Goal: Task Accomplishment & Management: Use online tool/utility

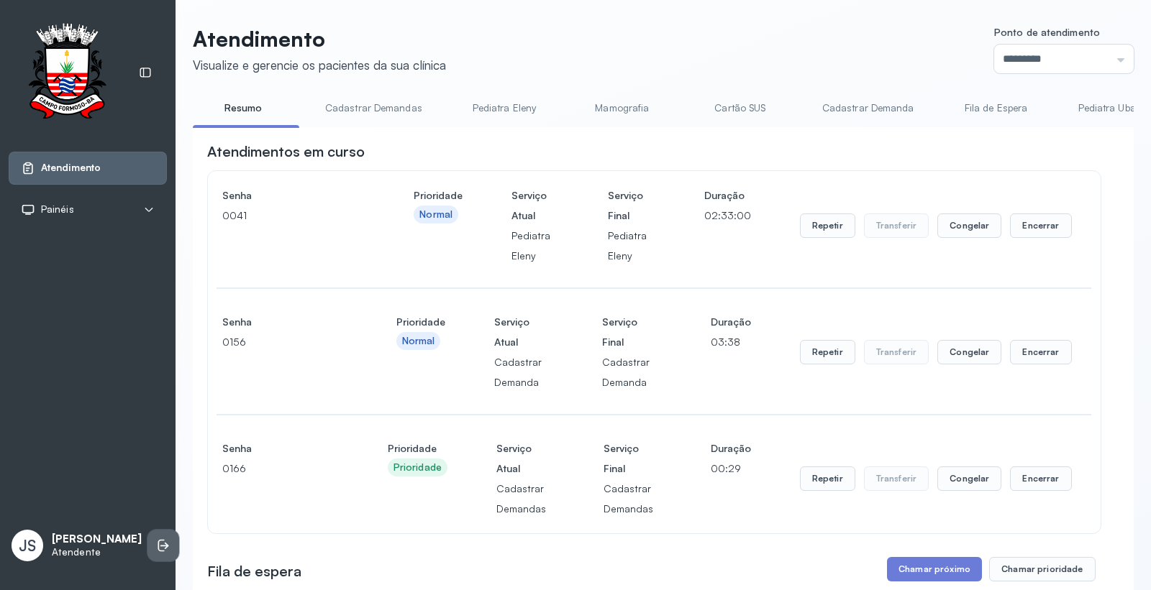
click at [160, 547] on icon at bounding box center [164, 546] width 9 height 6
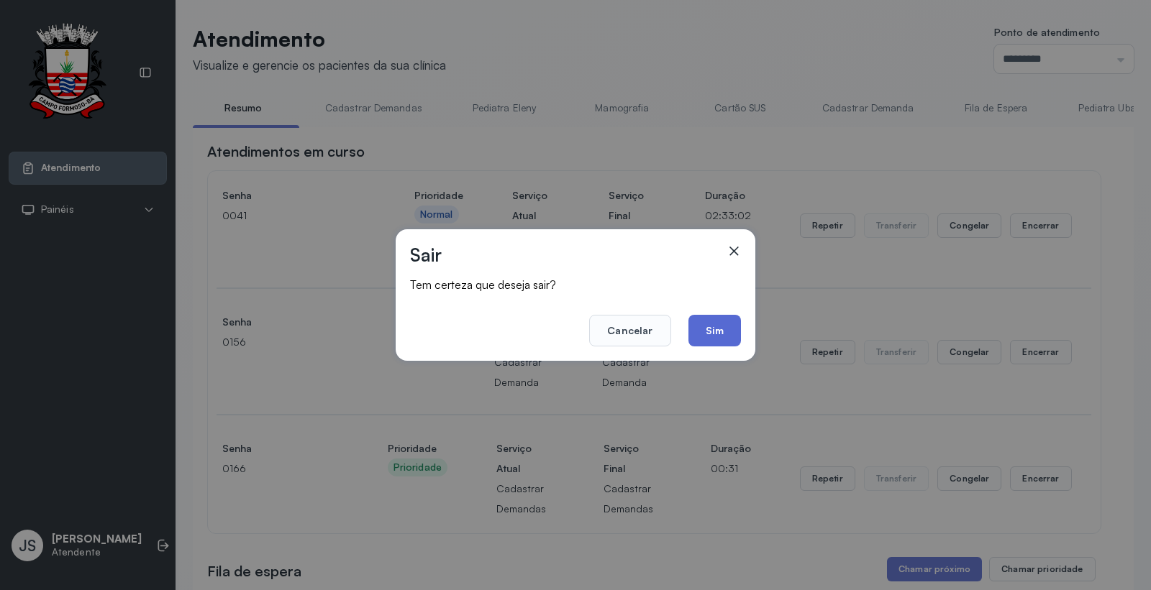
click at [707, 326] on button "Sim" at bounding box center [714, 331] width 52 height 32
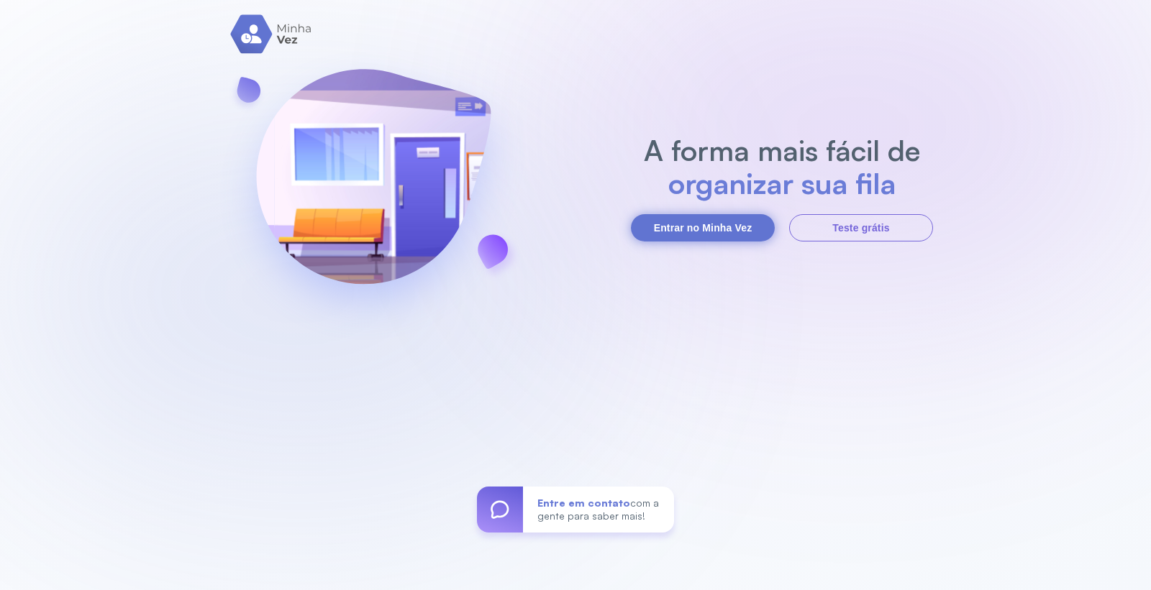
click at [681, 225] on button "Entrar no Minha Vez" at bounding box center [703, 227] width 144 height 27
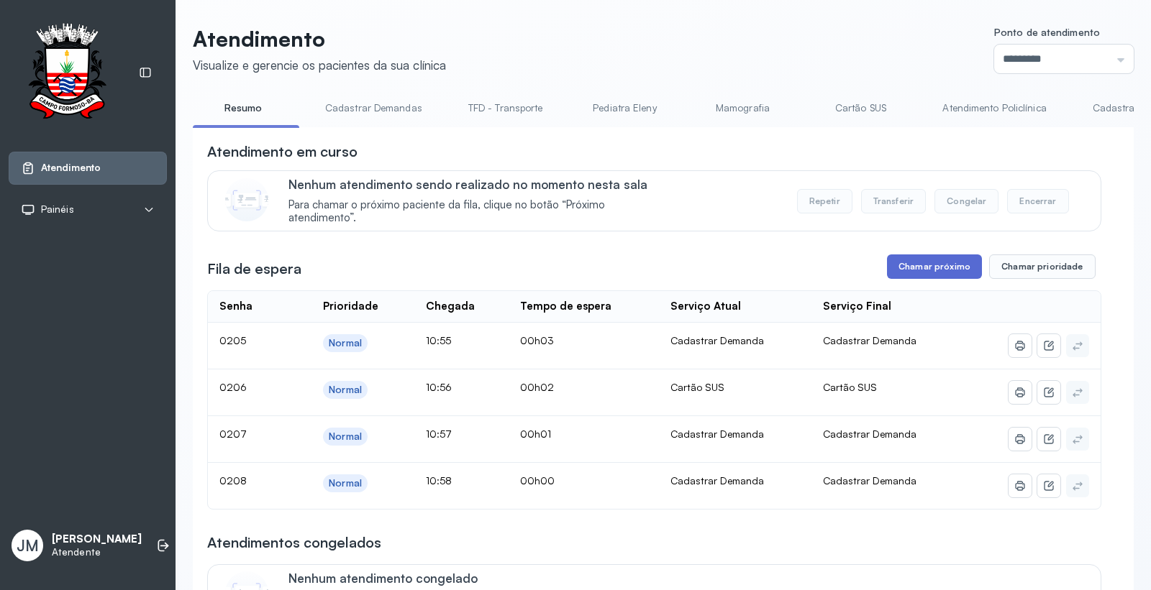
click at [924, 272] on button "Chamar próximo" at bounding box center [934, 267] width 95 height 24
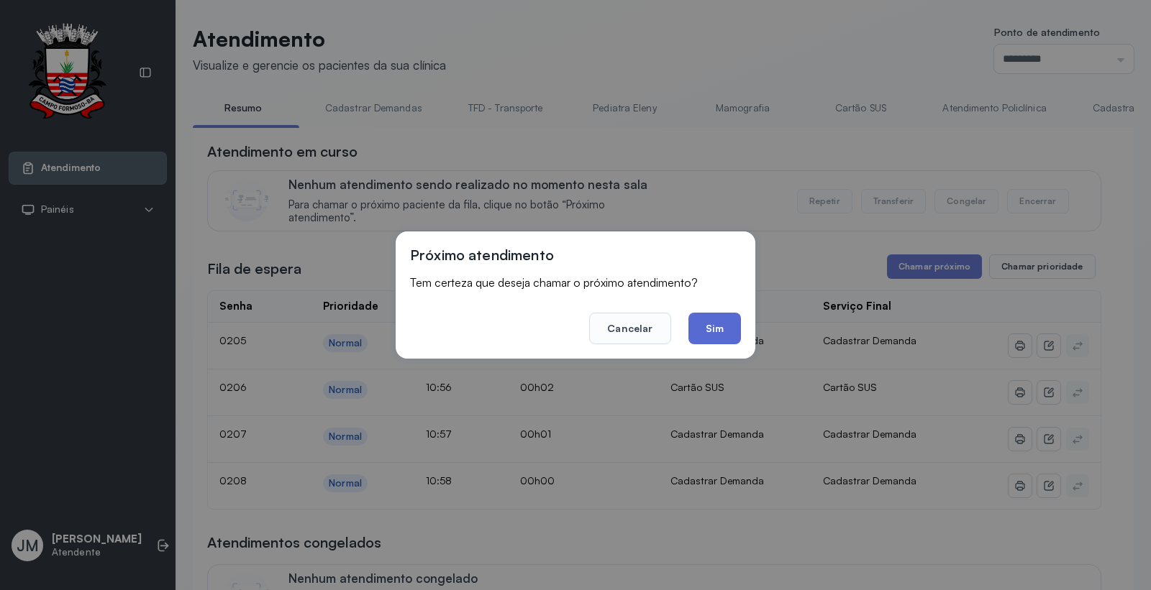
click at [699, 324] on button "Sim" at bounding box center [714, 329] width 52 height 32
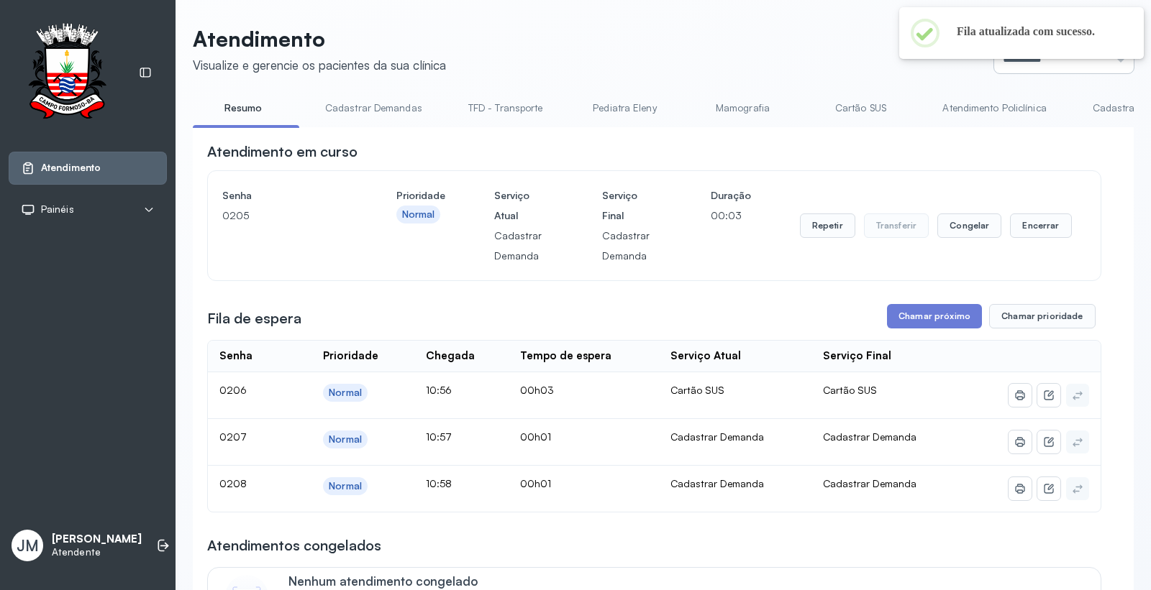
click at [1105, 62] on input "*********" at bounding box center [1064, 59] width 140 height 29
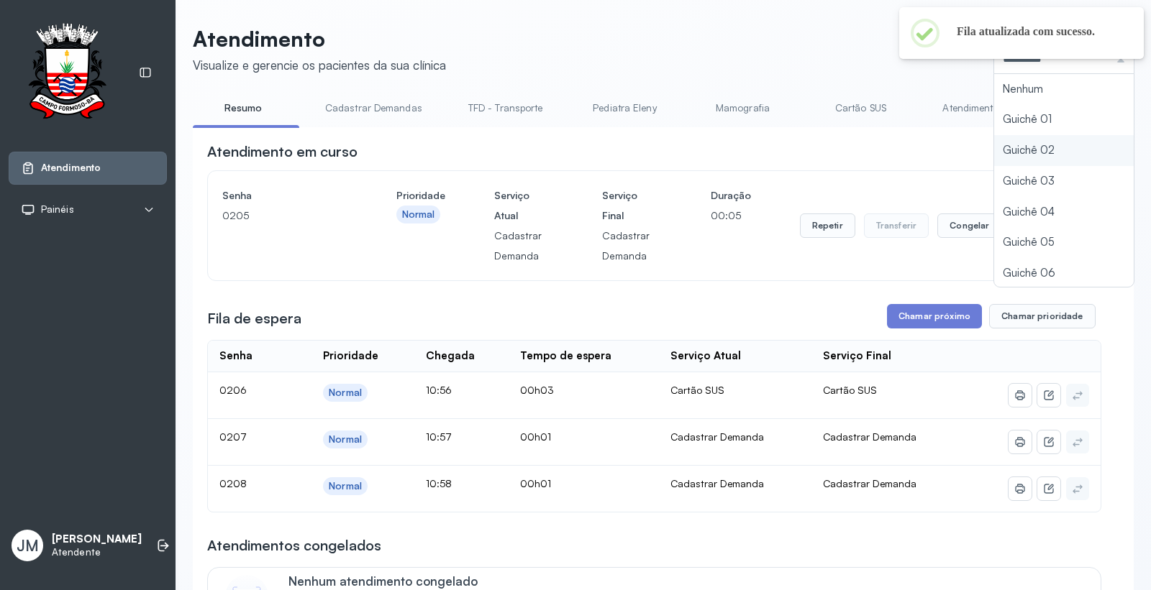
click at [989, 153] on div "Atendimento Visualize e gerencie os pacientes da sua clínica Ponto de atendimen…" at bounding box center [663, 524] width 941 height 997
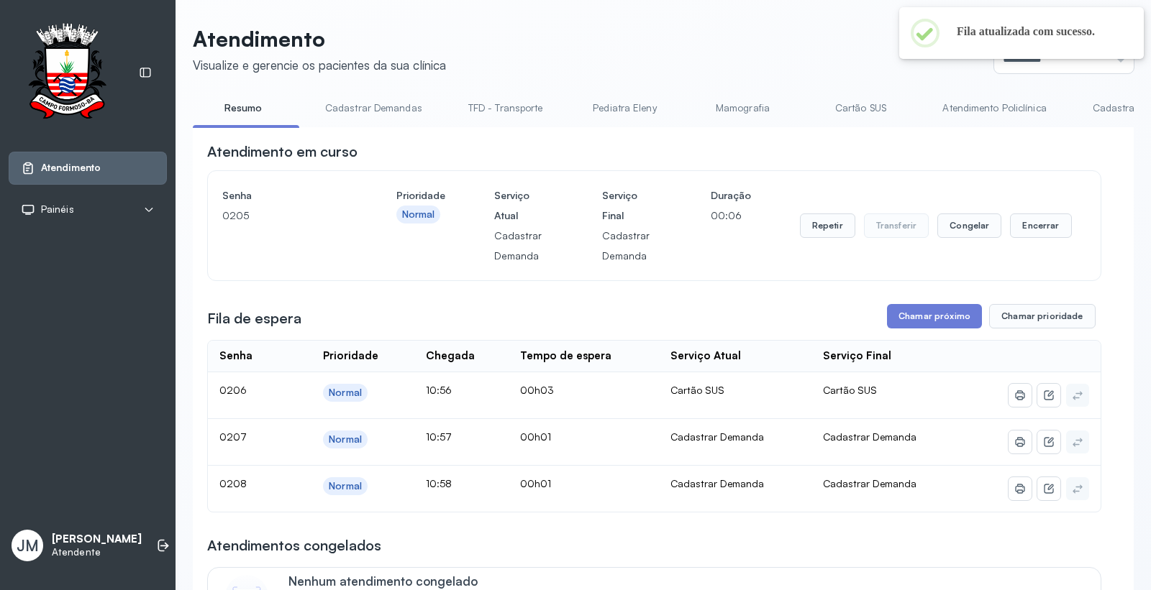
click at [548, 39] on header "Atendimento Visualize e gerencie os pacientes da sua clínica Ponto de atendimen…" at bounding box center [663, 49] width 941 height 47
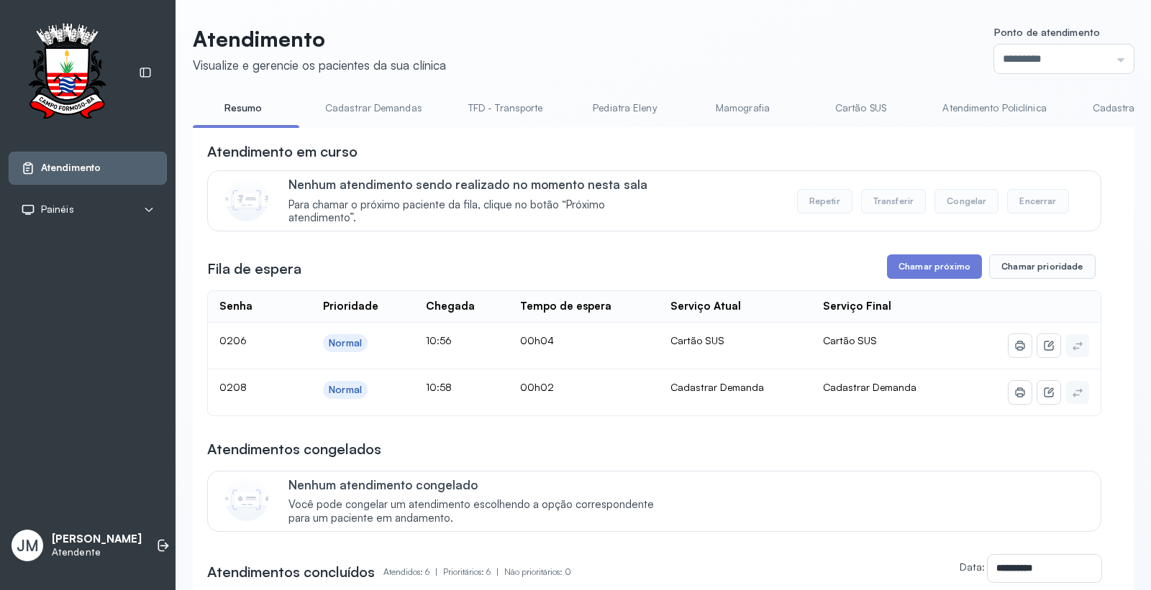
click at [346, 104] on link "Cadastrar Demandas" at bounding box center [374, 108] width 126 height 24
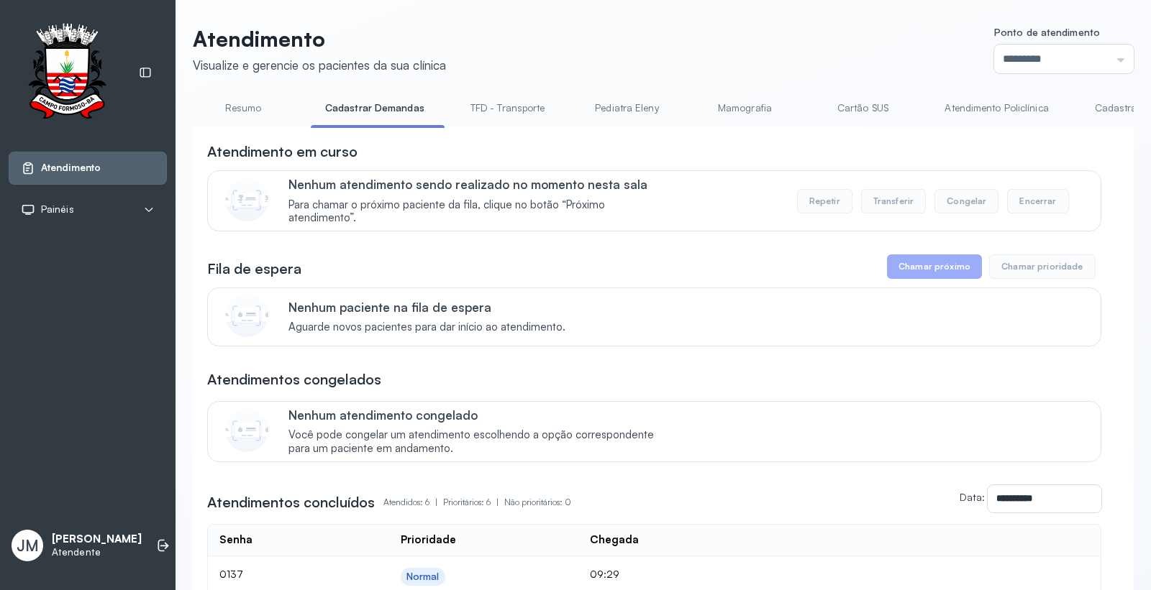
click at [1112, 106] on link "Cadastrar Demanda" at bounding box center [1140, 108] width 121 height 24
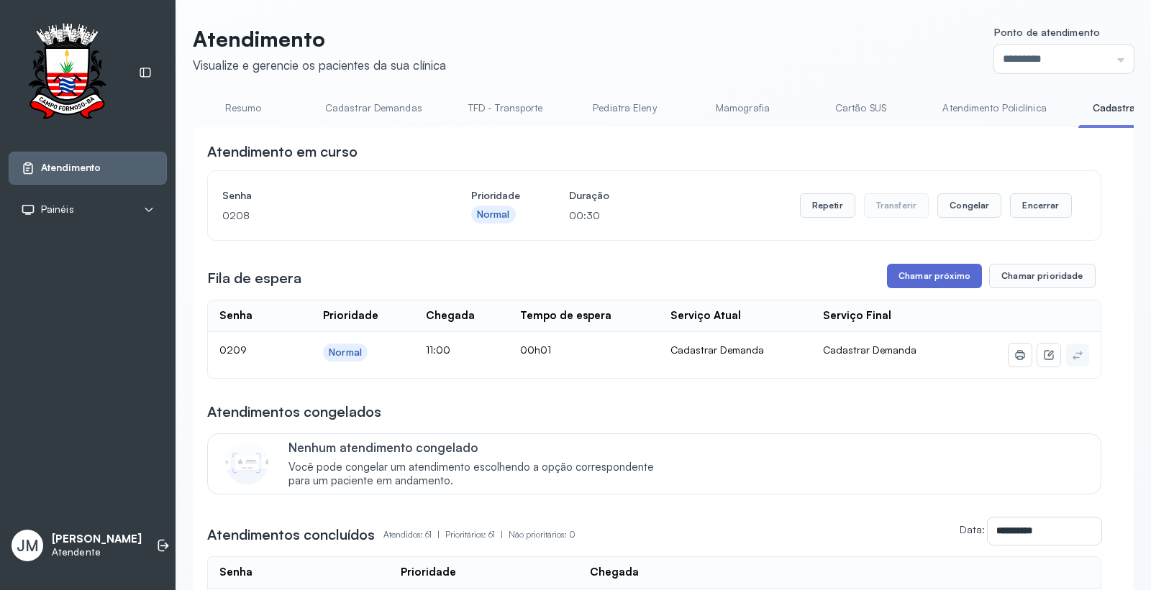
click at [915, 272] on button "Chamar próximo" at bounding box center [934, 276] width 95 height 24
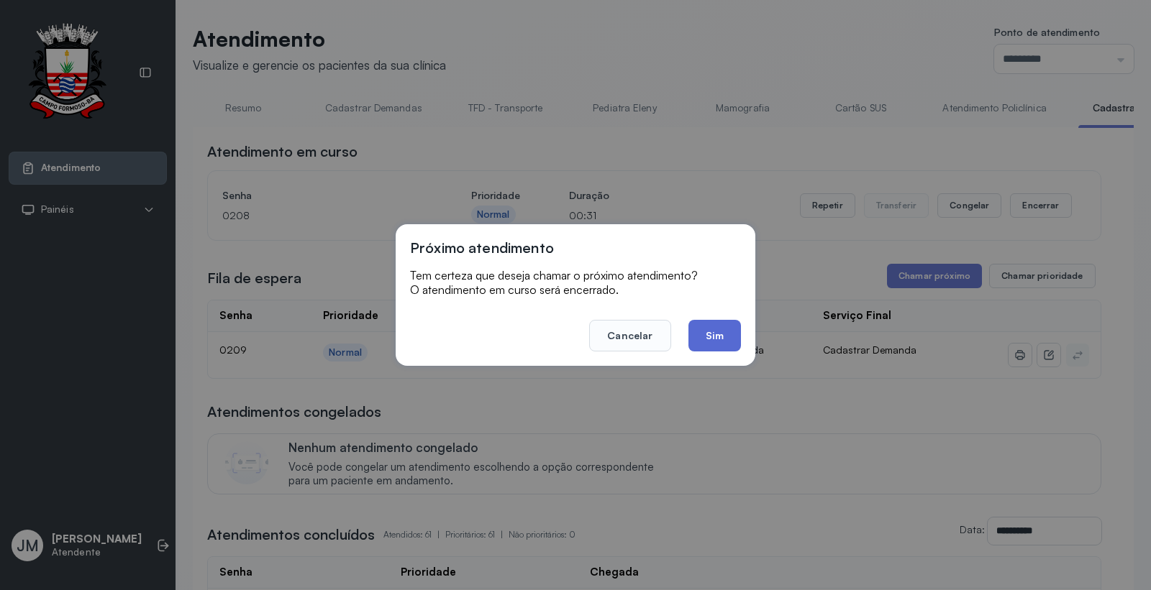
click at [728, 326] on button "Sim" at bounding box center [714, 336] width 52 height 32
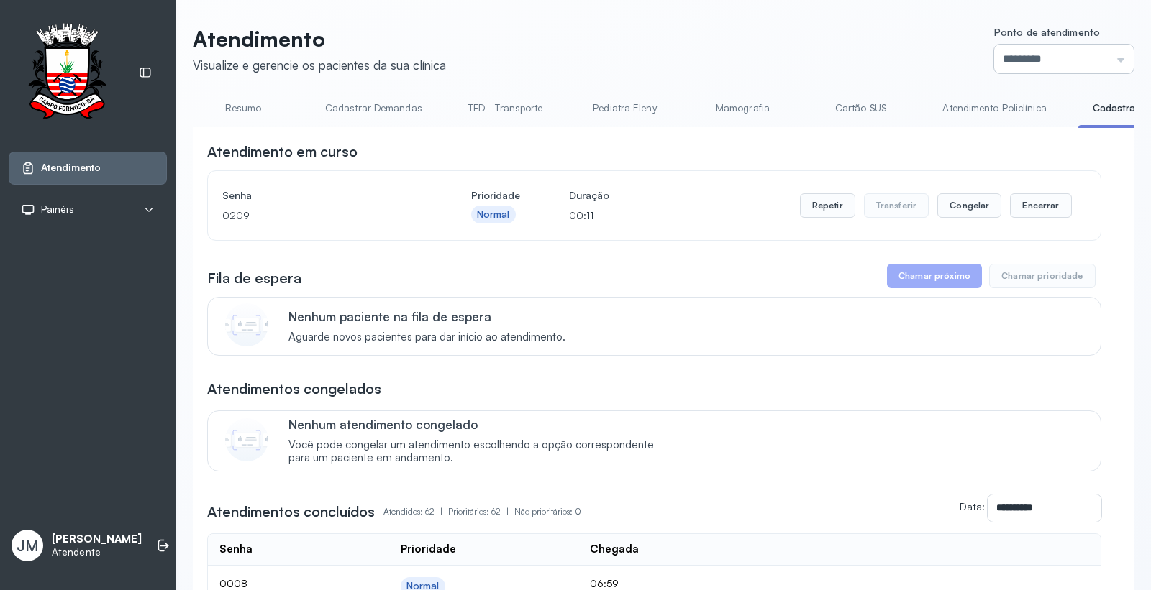
click at [1095, 47] on input "*********" at bounding box center [1064, 59] width 140 height 29
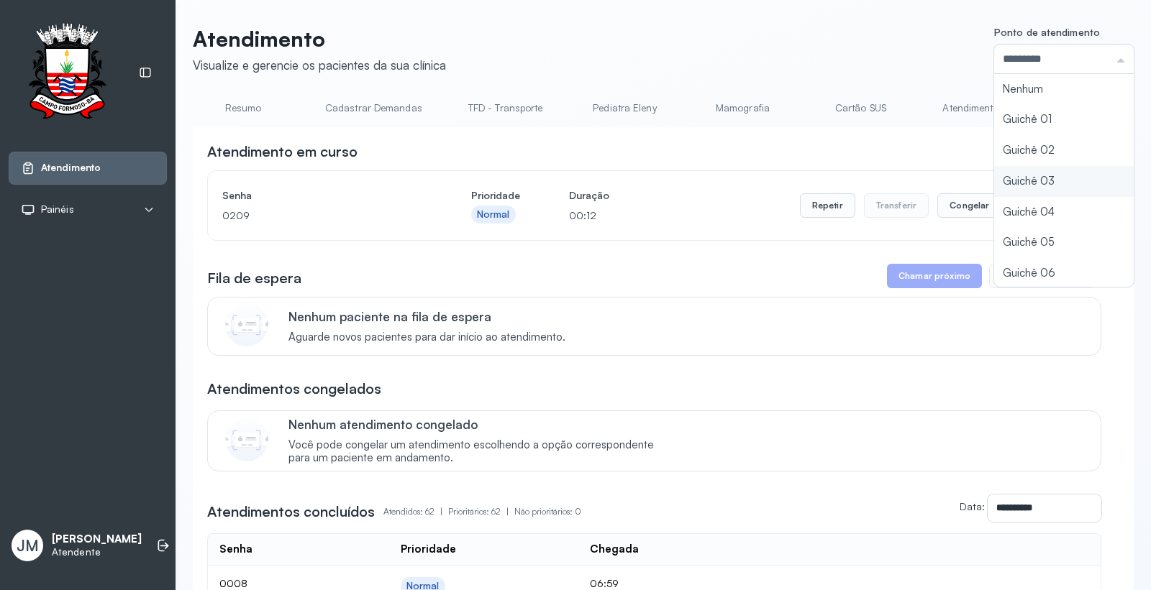
type input "*********"
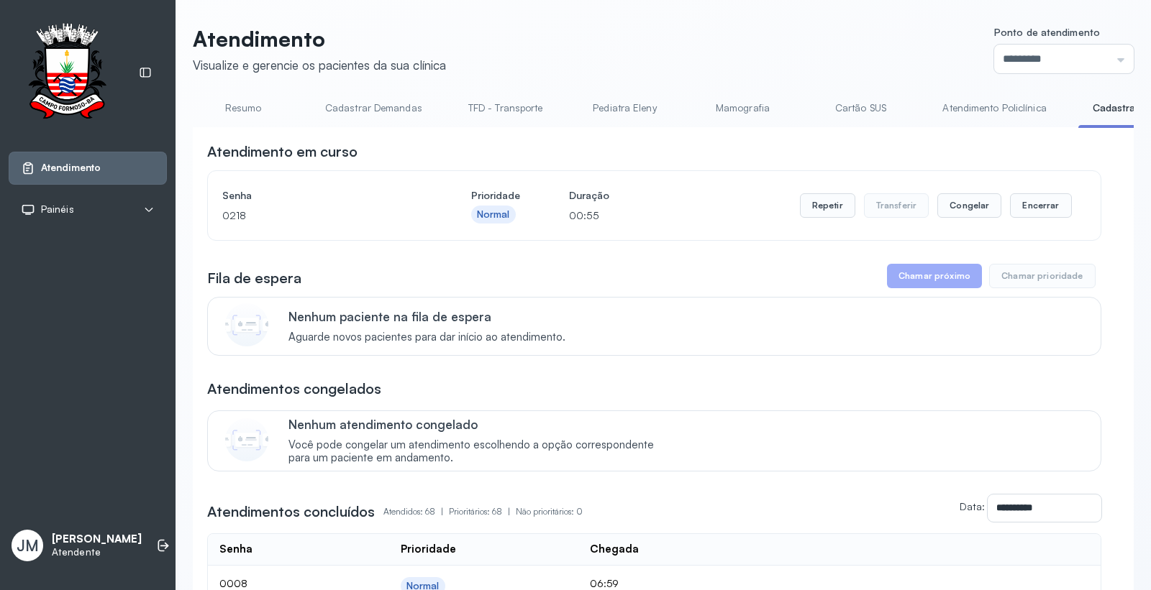
click at [159, 590] on html "Atendimento Painéis Tv JM Jeilane Maria Da Silva Atendente Atendimento Visualiz…" at bounding box center [575, 295] width 1151 height 590
click at [156, 543] on icon at bounding box center [163, 546] width 14 height 14
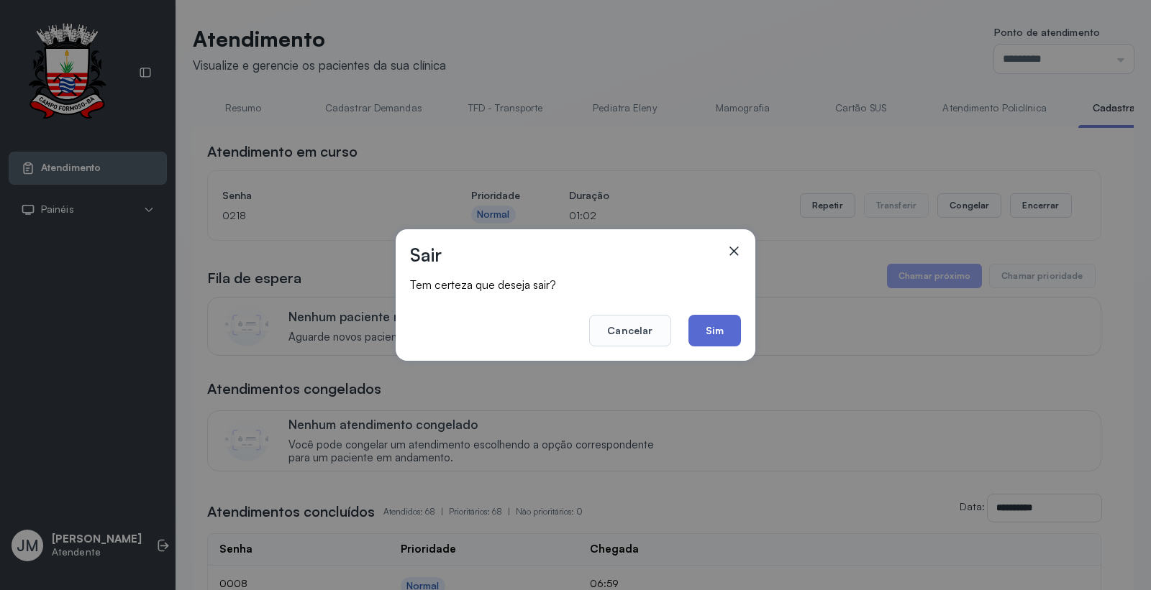
click at [717, 322] on button "Sim" at bounding box center [714, 331] width 52 height 32
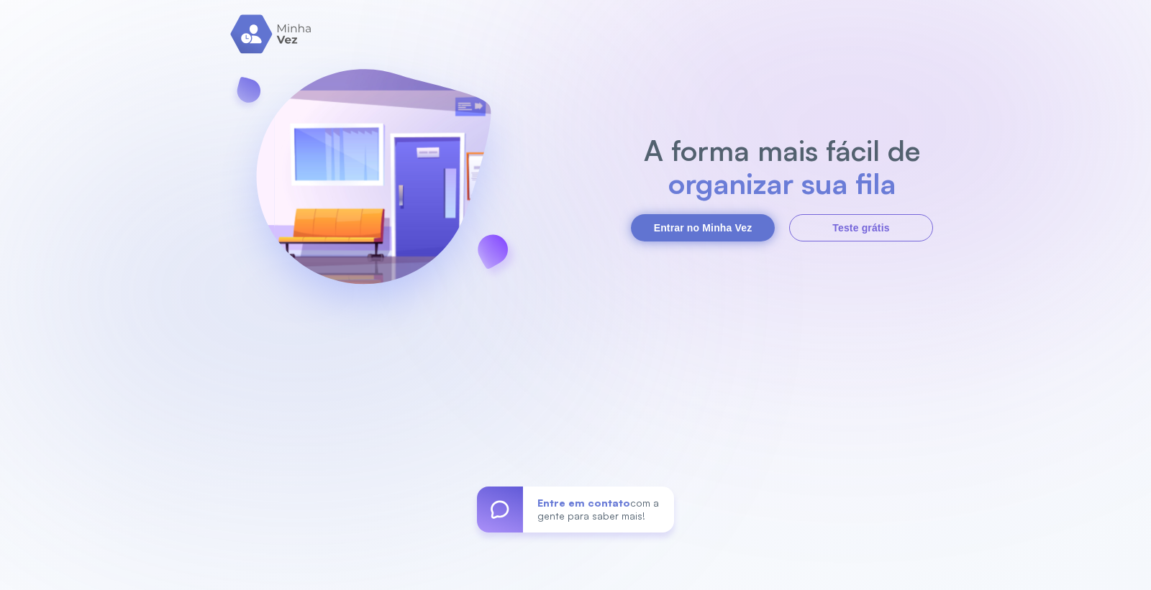
click at [671, 231] on button "Entrar no Minha Vez" at bounding box center [703, 227] width 144 height 27
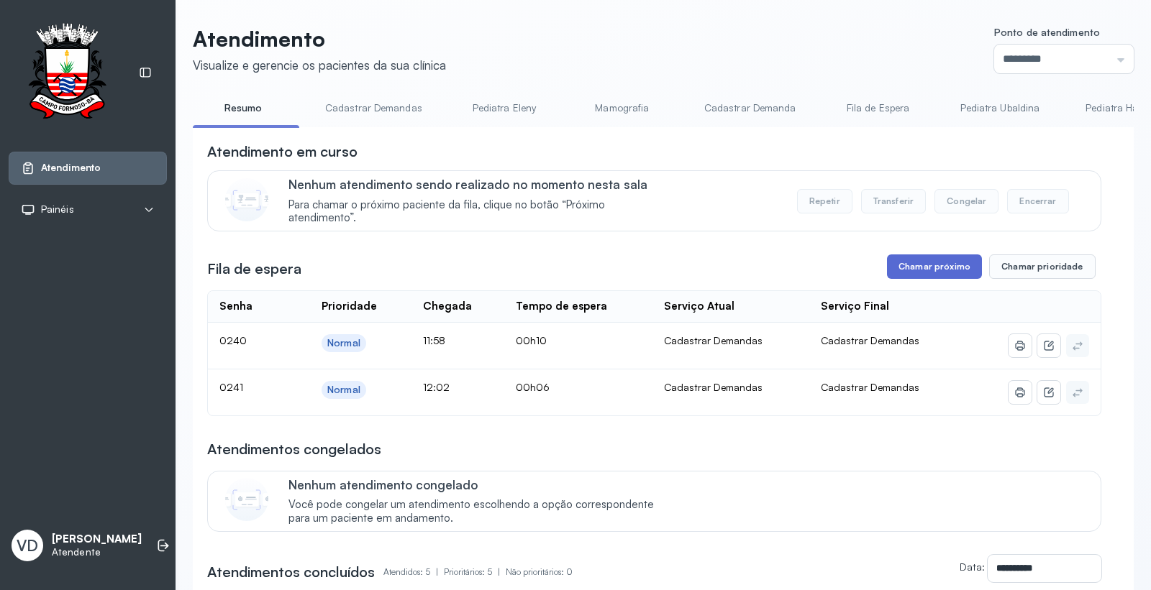
click at [933, 265] on button "Chamar próximo" at bounding box center [934, 267] width 95 height 24
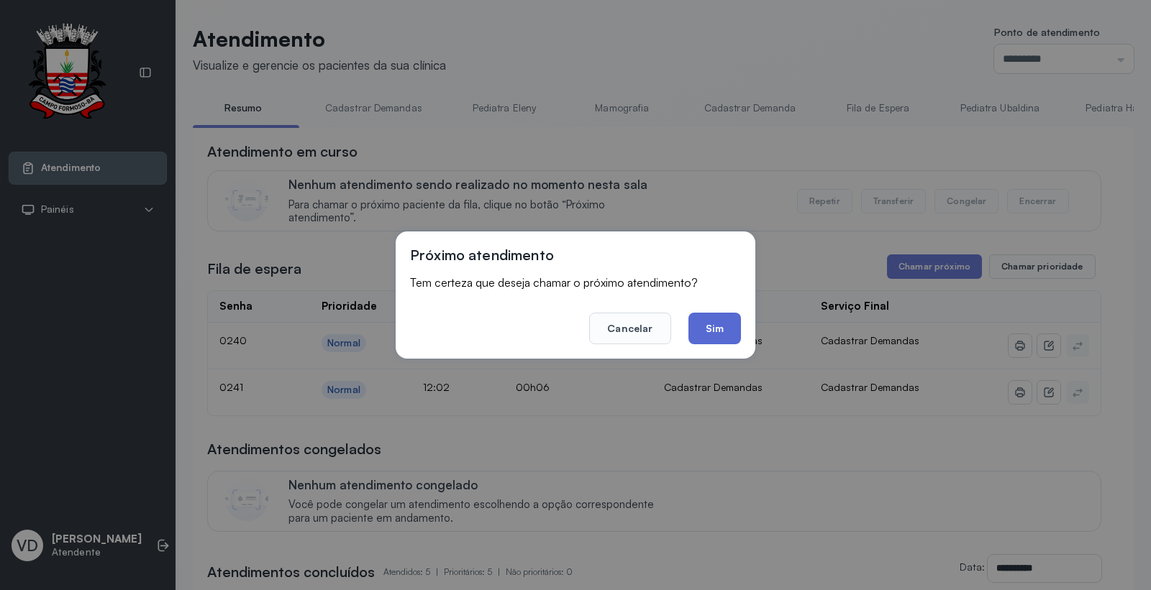
click at [712, 337] on button "Sim" at bounding box center [714, 329] width 52 height 32
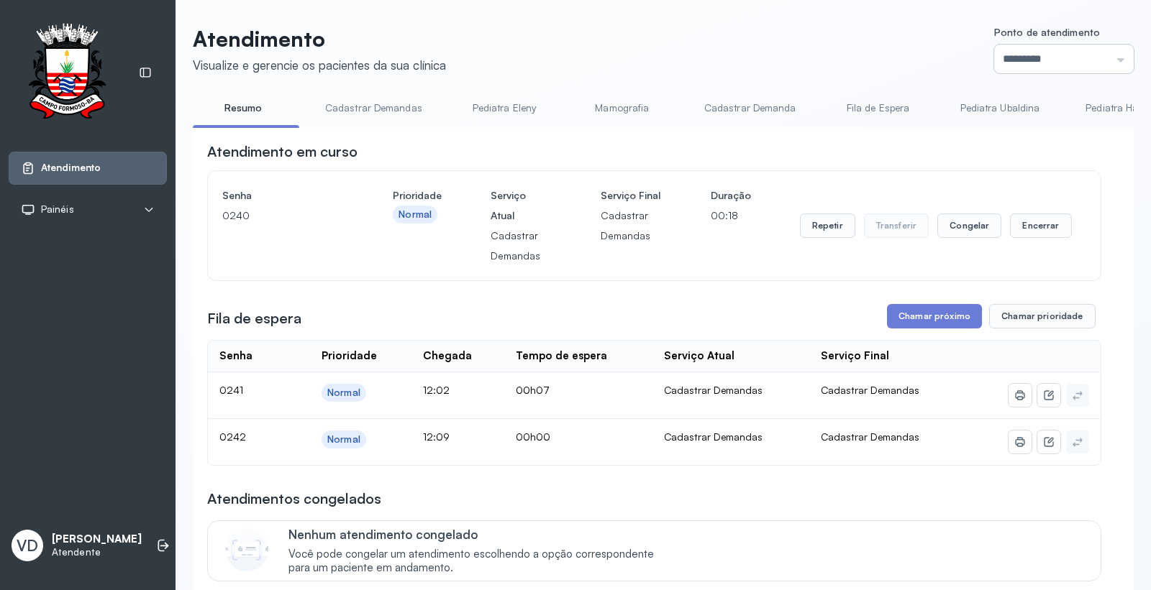
click at [1110, 54] on input "*********" at bounding box center [1064, 59] width 140 height 29
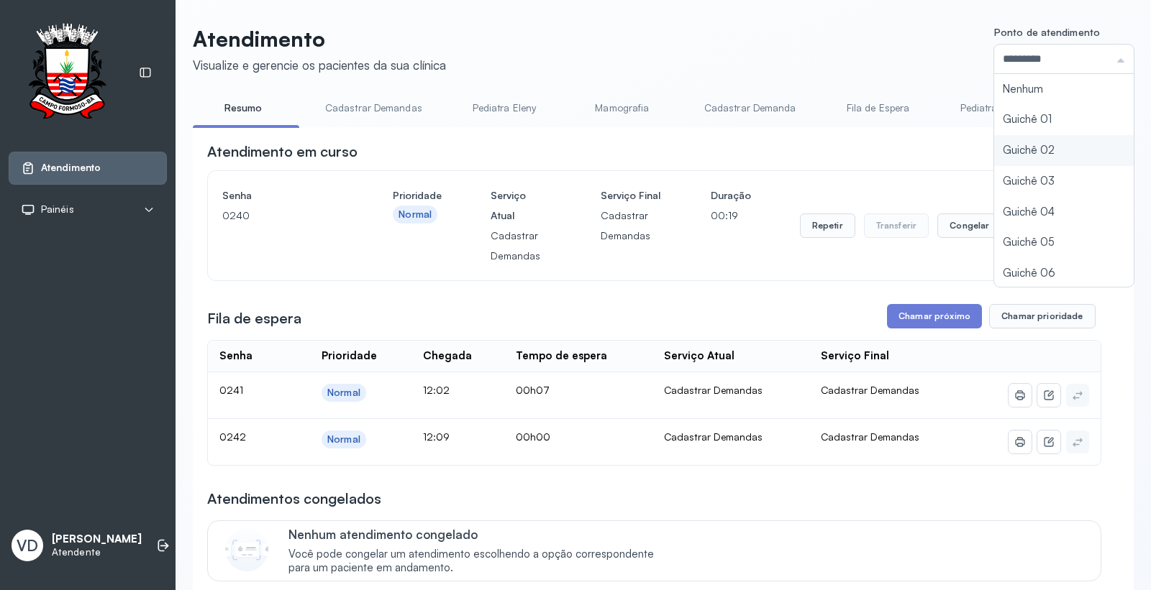
type input "*********"
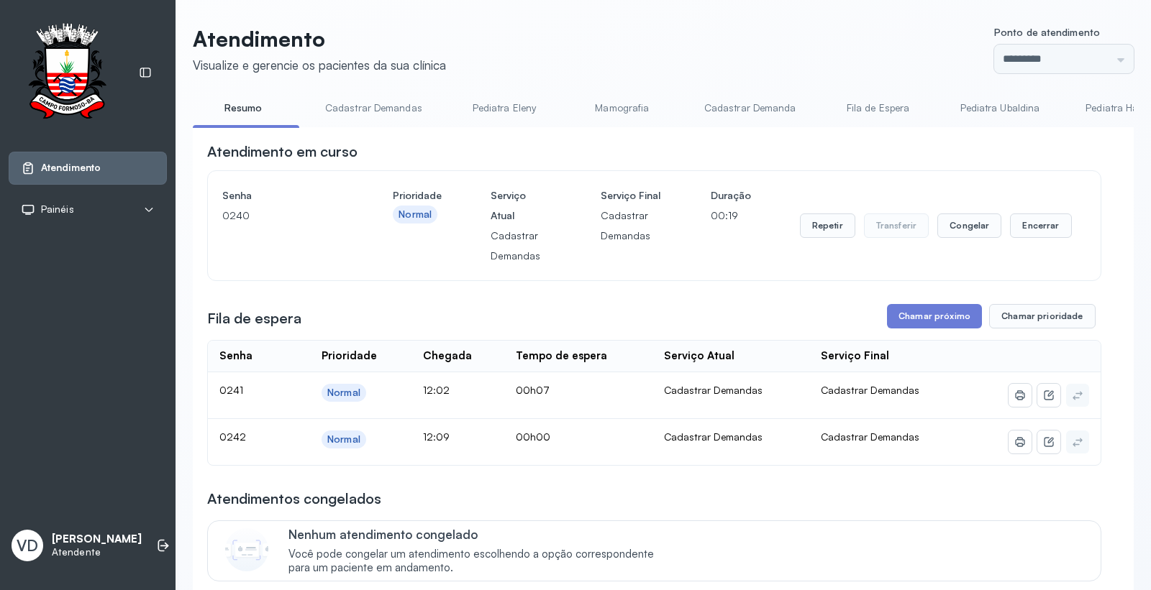
click at [1012, 173] on div "Atendimento Visualize e gerencie os pacientes da sua clínica Ponto de atendimen…" at bounding box center [663, 501] width 941 height 950
click at [915, 309] on button "Chamar próximo" at bounding box center [934, 316] width 95 height 24
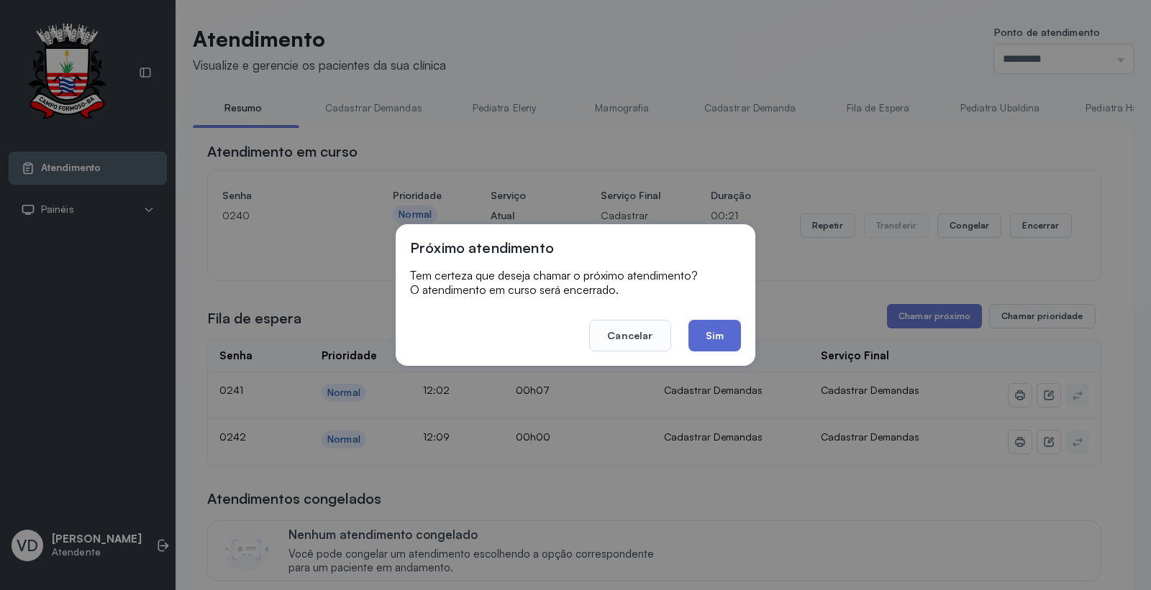
click at [717, 333] on button "Sim" at bounding box center [714, 336] width 52 height 32
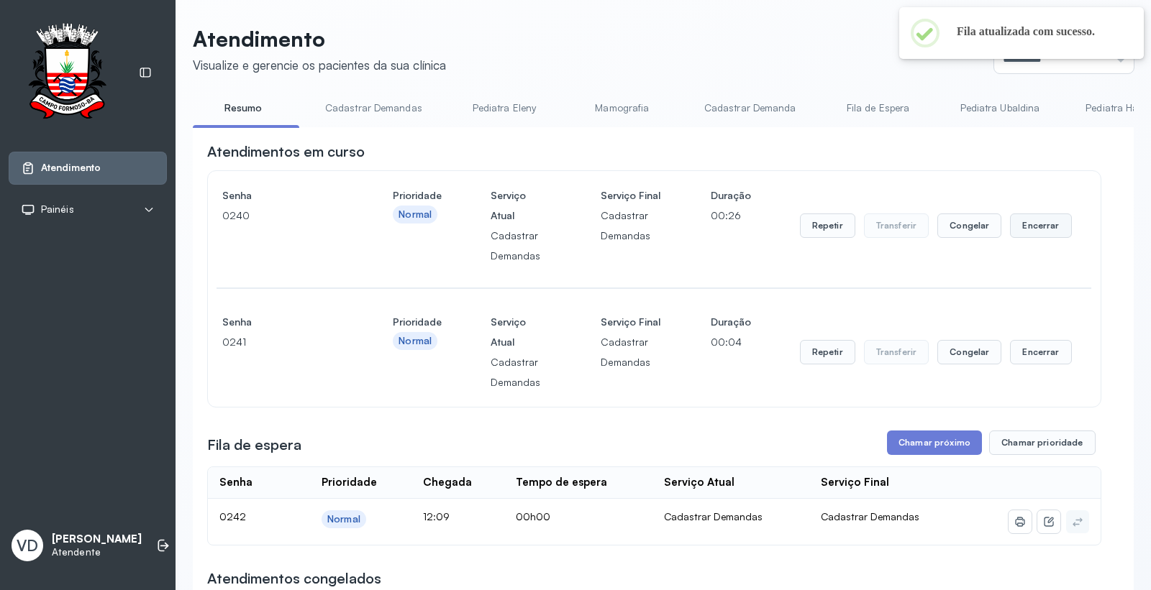
click at [1028, 229] on button "Encerrar" at bounding box center [1040, 226] width 61 height 24
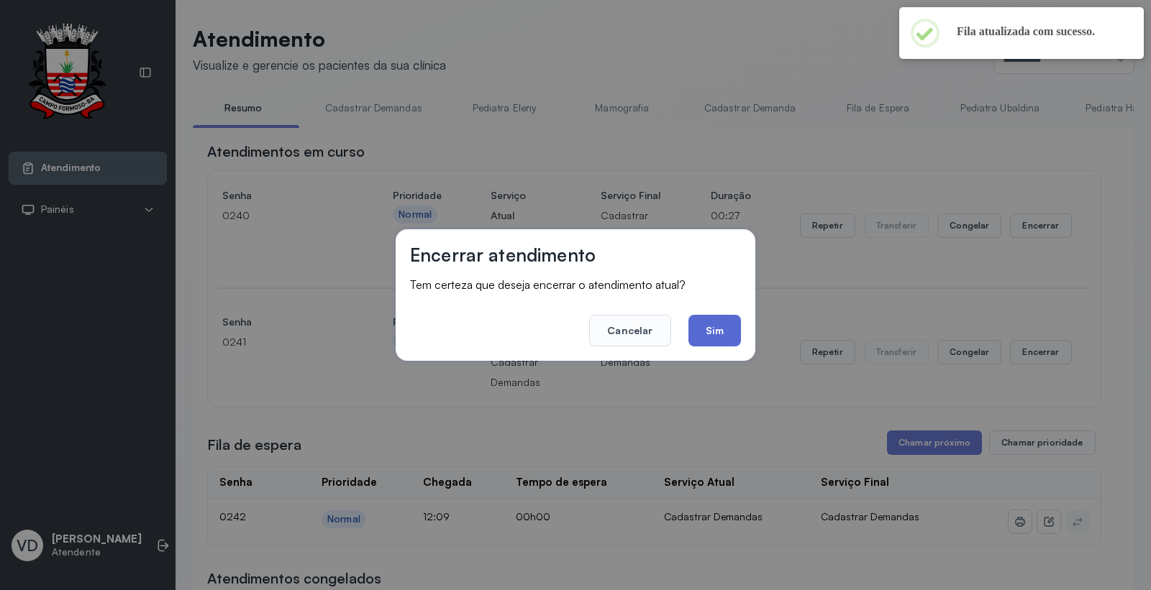
click at [707, 321] on button "Sim" at bounding box center [714, 331] width 52 height 32
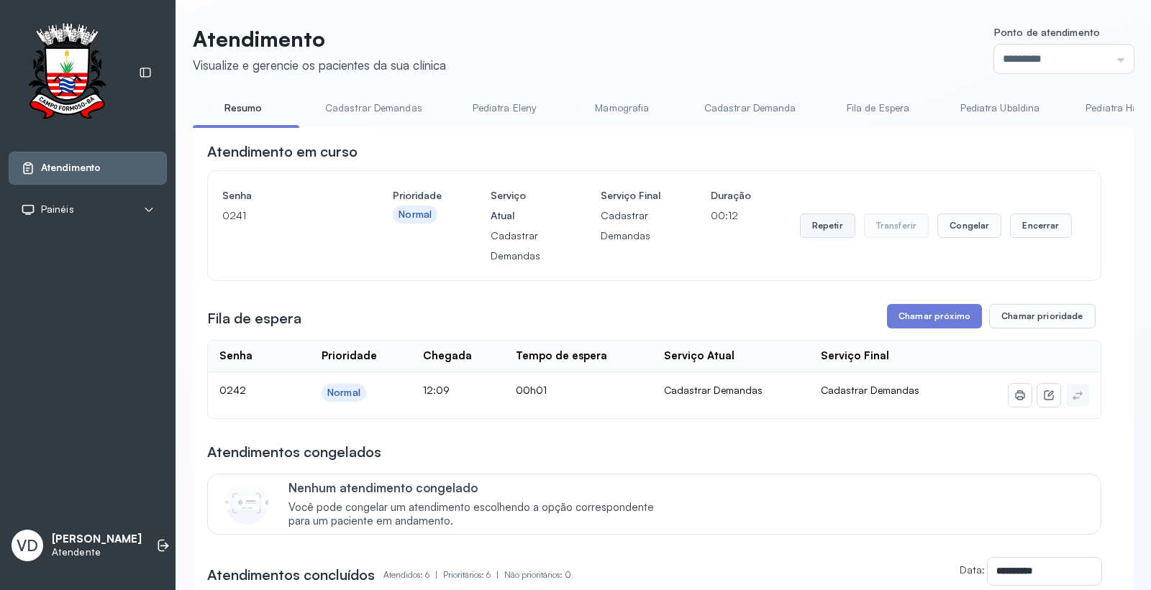
click at [801, 238] on button "Repetir" at bounding box center [827, 226] width 55 height 24
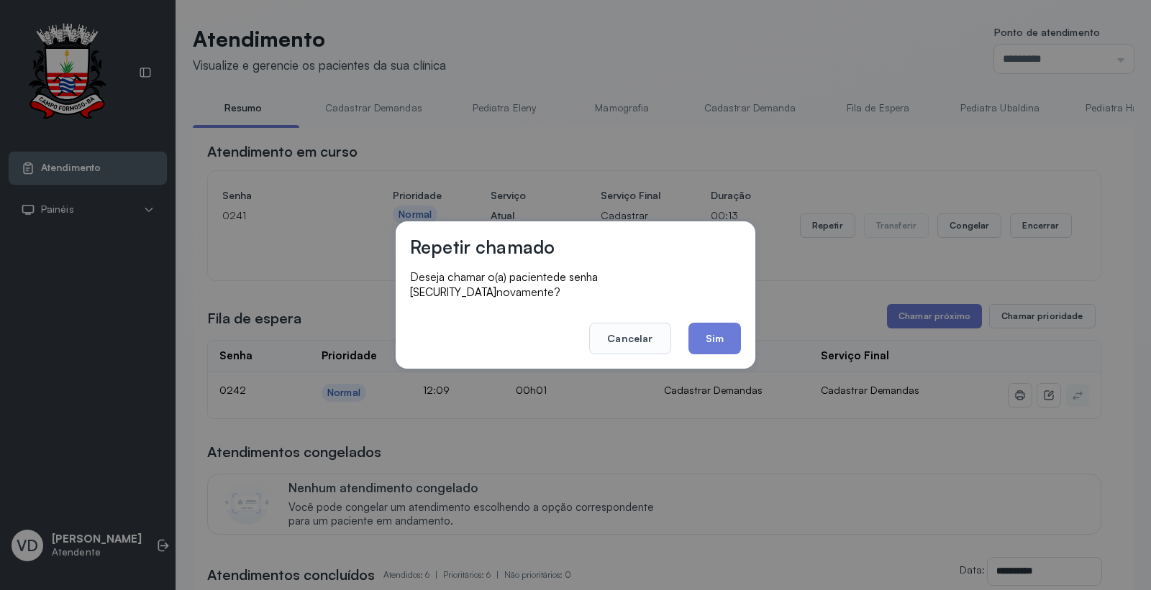
click at [688, 345] on footer "Cancelar Sim" at bounding box center [575, 329] width 331 height 52
click at [708, 335] on button "Sim" at bounding box center [714, 339] width 52 height 32
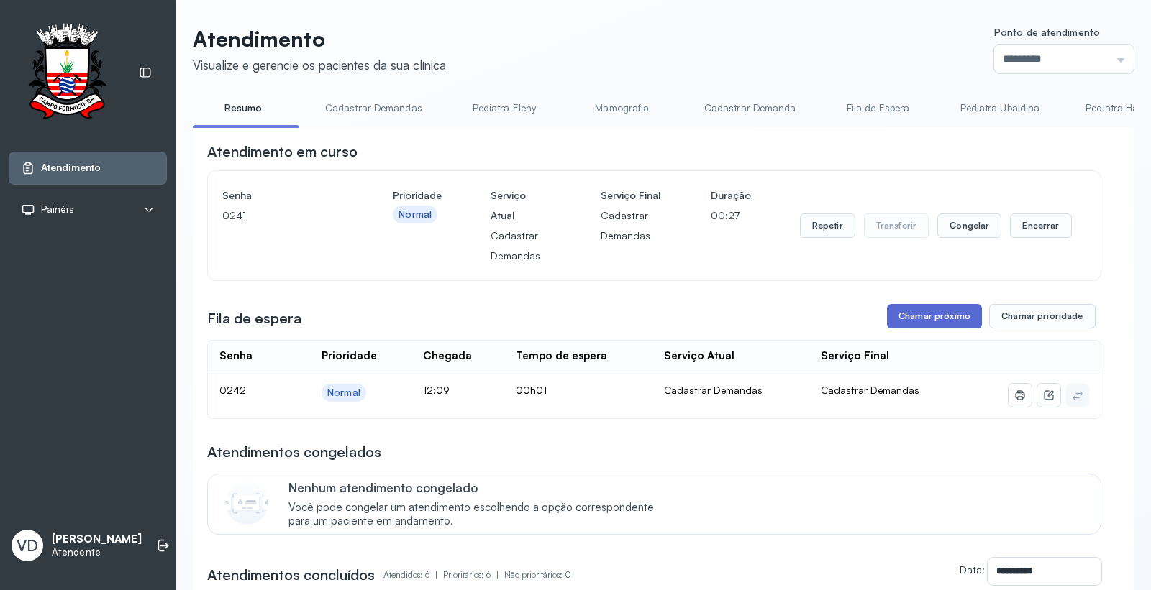
click at [918, 322] on button "Chamar próximo" at bounding box center [934, 316] width 95 height 24
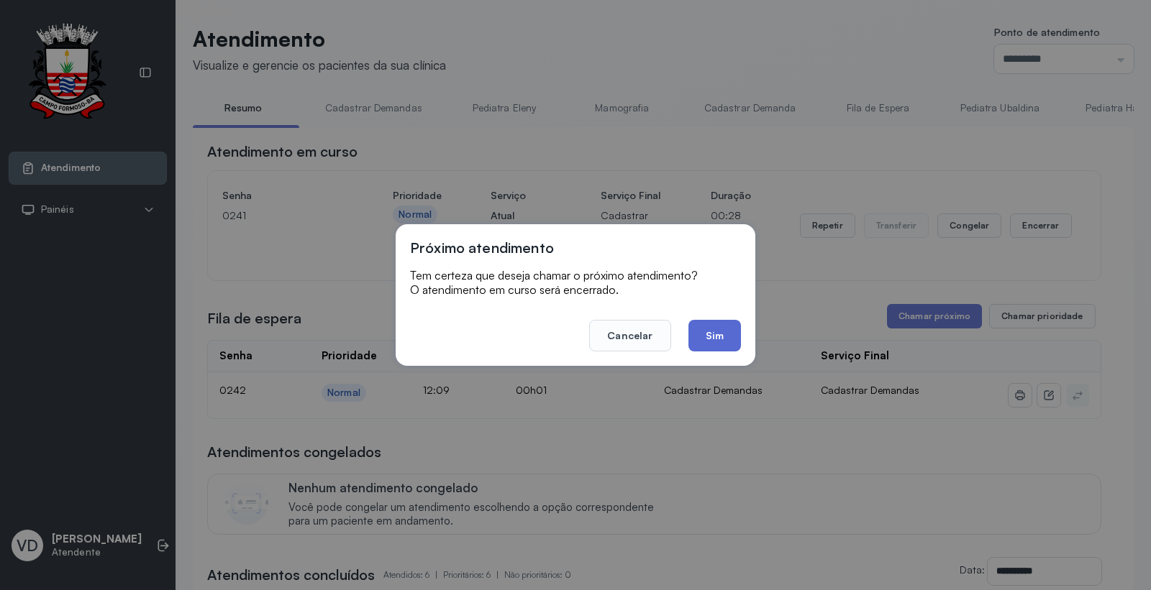
click at [720, 338] on button "Sim" at bounding box center [714, 336] width 52 height 32
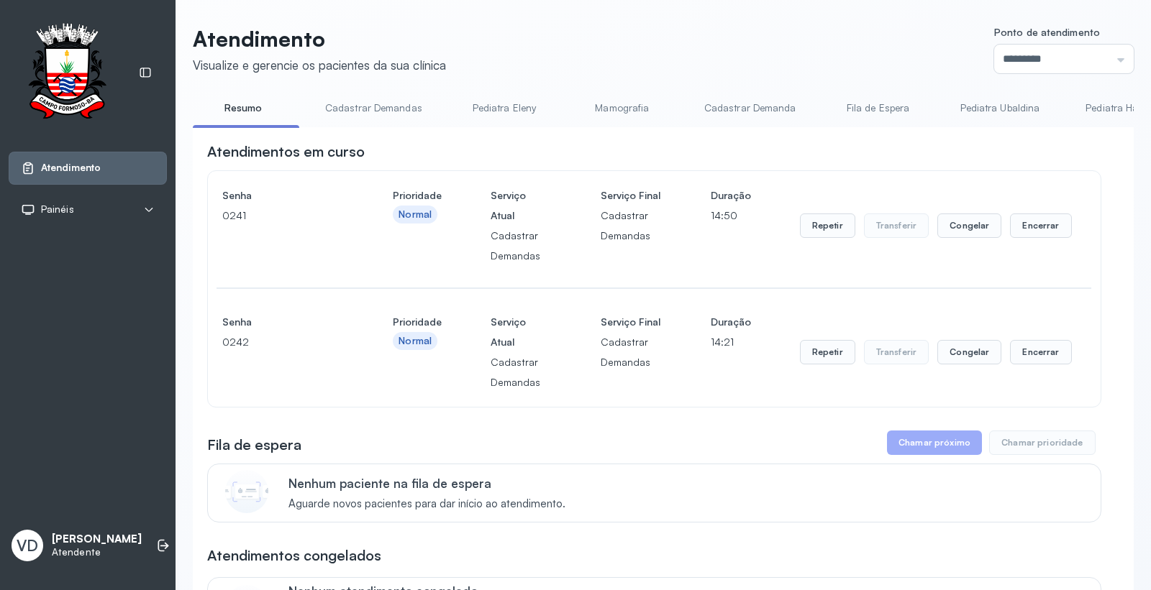
click at [918, 444] on button "Chamar próximo" at bounding box center [934, 443] width 95 height 24
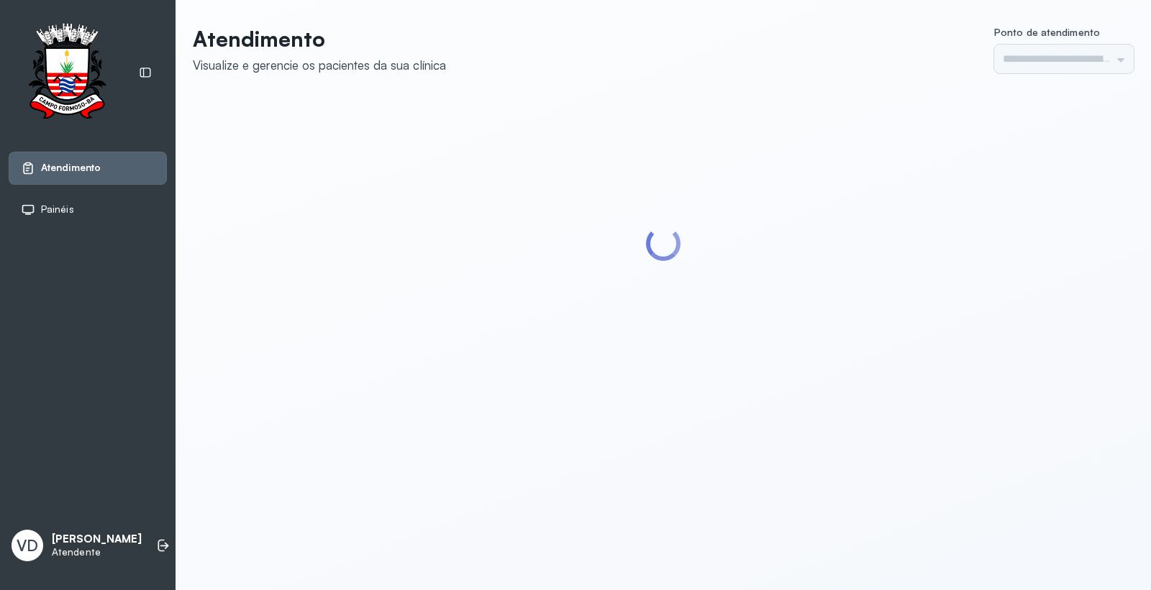
type input "*********"
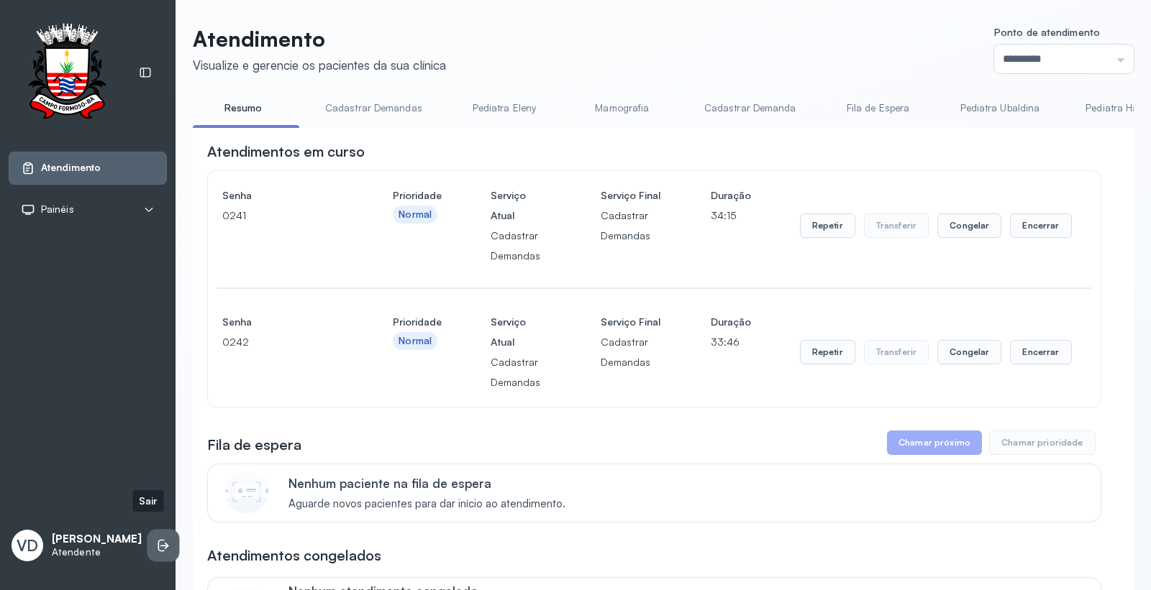
click at [156, 539] on icon at bounding box center [163, 546] width 14 height 14
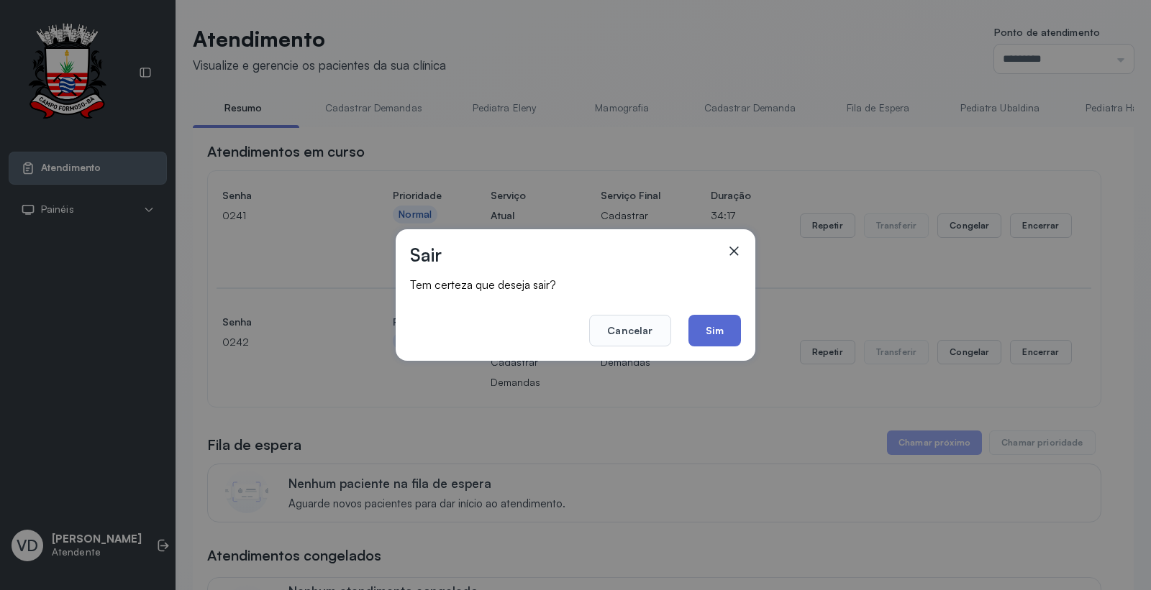
click at [698, 328] on button "Sim" at bounding box center [714, 331] width 52 height 32
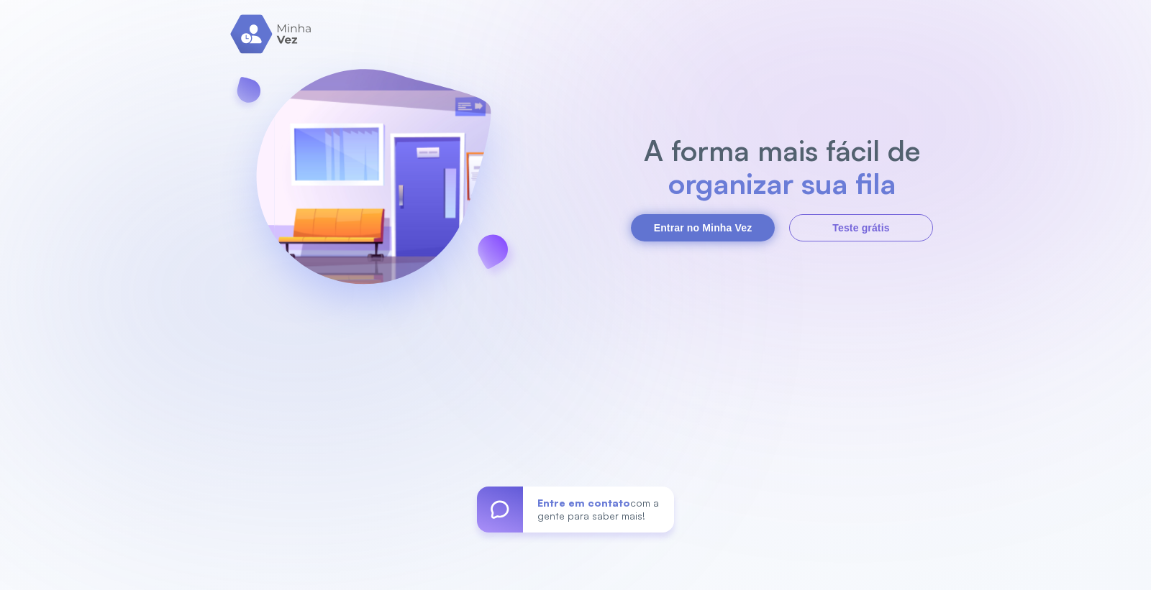
click at [687, 234] on button "Entrar no Minha Vez" at bounding box center [703, 227] width 144 height 27
